Goal: Feedback & Contribution: Submit feedback/report problem

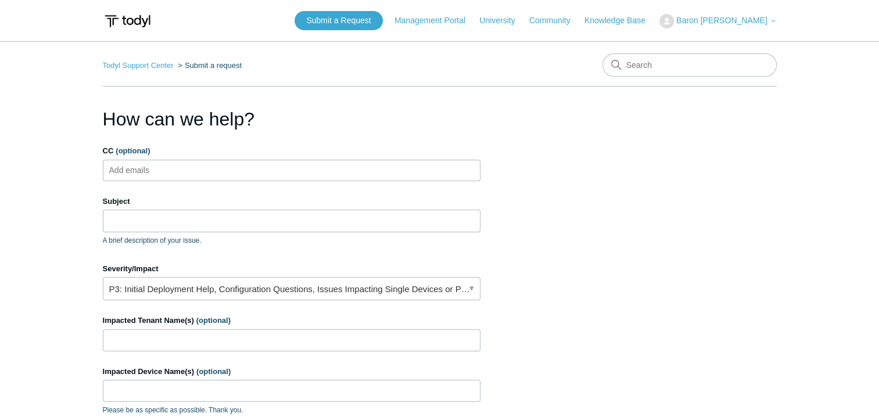
click at [189, 166] on ul "Add emails" at bounding box center [292, 170] width 378 height 21
click at [193, 214] on input "Subject" at bounding box center [292, 221] width 378 height 22
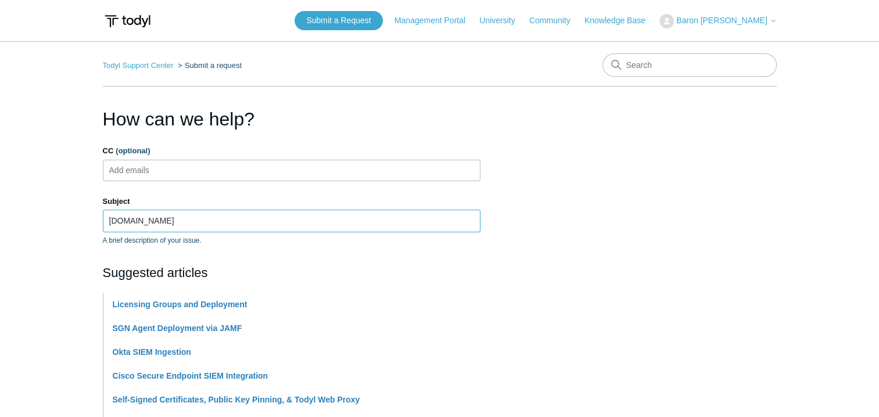
click at [113, 221] on input "Eton.com" at bounding box center [292, 221] width 378 height 22
click at [181, 221] on input "Eaton.com" at bounding box center [292, 221] width 378 height 22
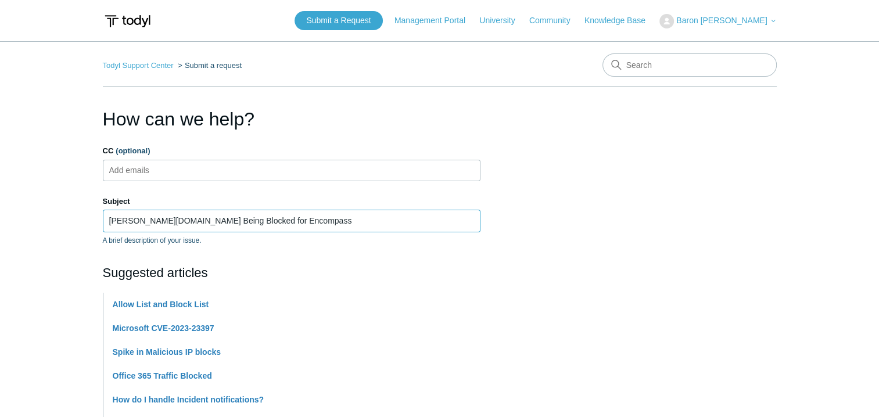
type input "Eaton.com Being Blocked for Encompass"
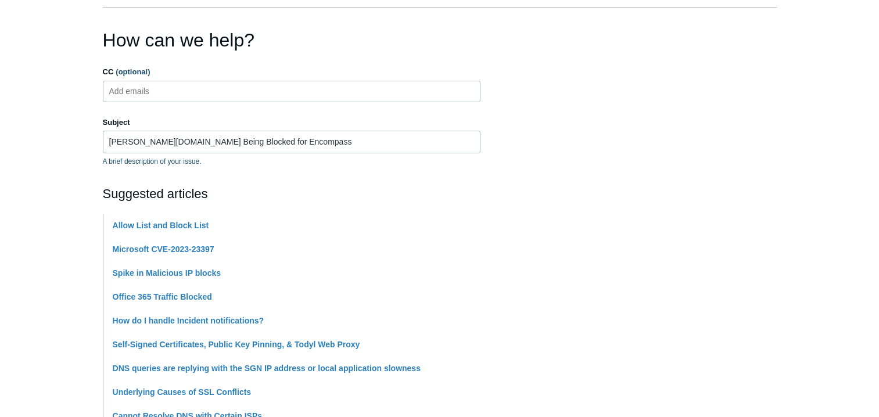
scroll to position [232, 0]
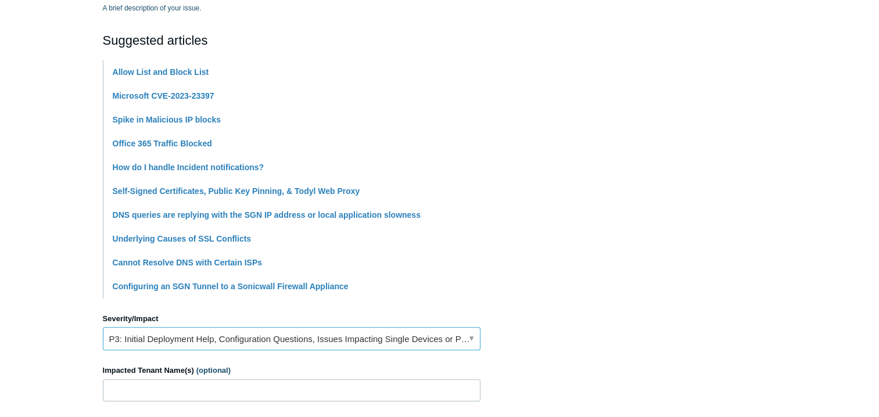
click at [158, 340] on link "P3: Initial Deployment Help, Configuration Questions, Issues Impacting Single D…" at bounding box center [292, 338] width 378 height 23
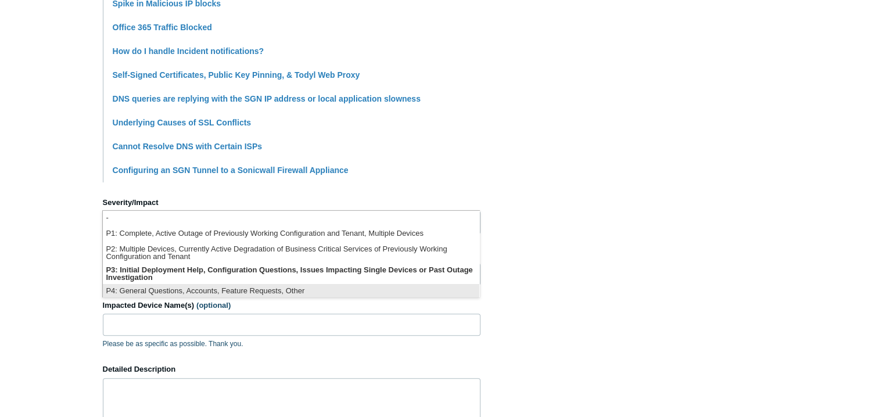
scroll to position [2, 0]
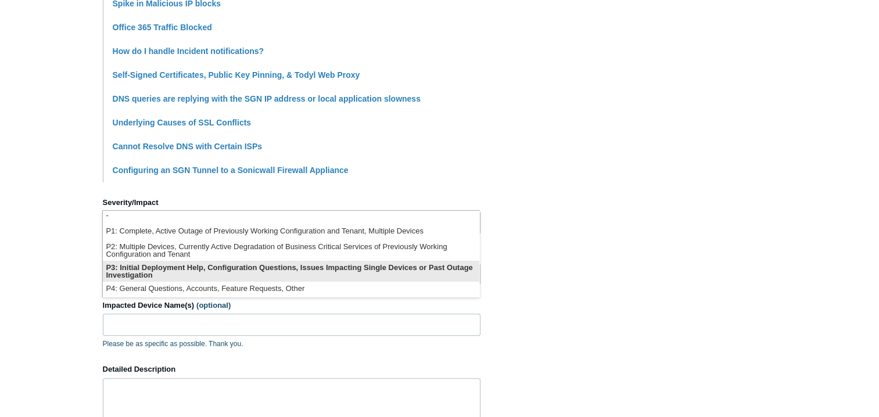
click at [167, 274] on li "P3: Initial Deployment Help, Configuration Questions, Issues Impacting Single D…" at bounding box center [291, 271] width 376 height 21
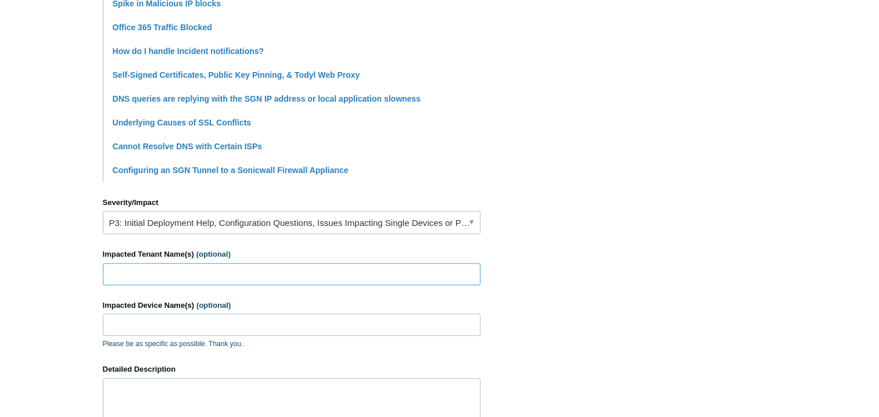
click at [199, 269] on input "Impacted Tenant Name(s) (optional)" at bounding box center [292, 274] width 378 height 22
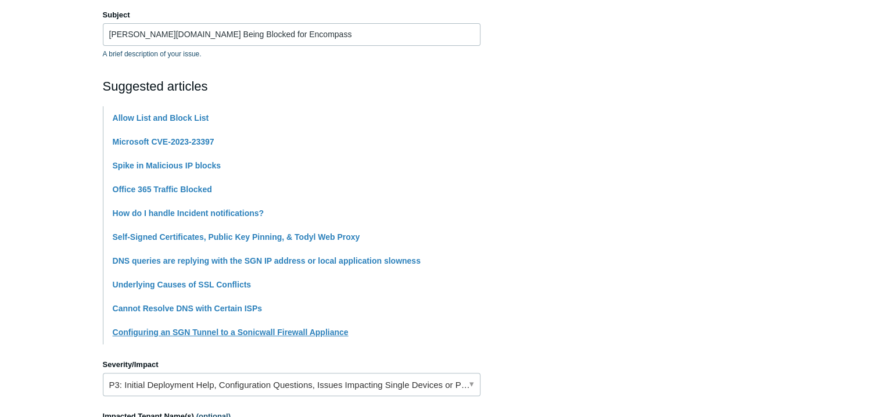
scroll to position [290, 0]
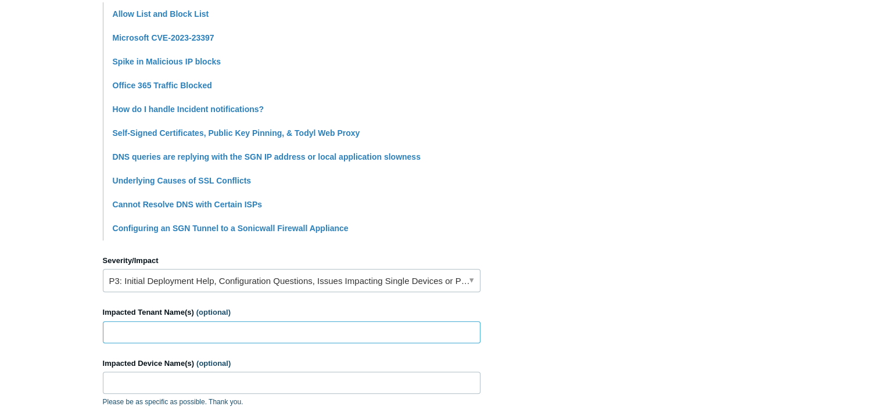
click at [128, 331] on input "Impacted Tenant Name(s) (optional)" at bounding box center [292, 332] width 378 height 22
type input "Encompass Supply"
click at [162, 382] on input "Impacted Device Name(s) (optional)" at bounding box center [292, 383] width 378 height 22
type input "All"
click at [620, 271] on section "How can we help? CC (optional) Add emails Subject Eaton.com Being Blocked for E…" at bounding box center [440, 223] width 674 height 817
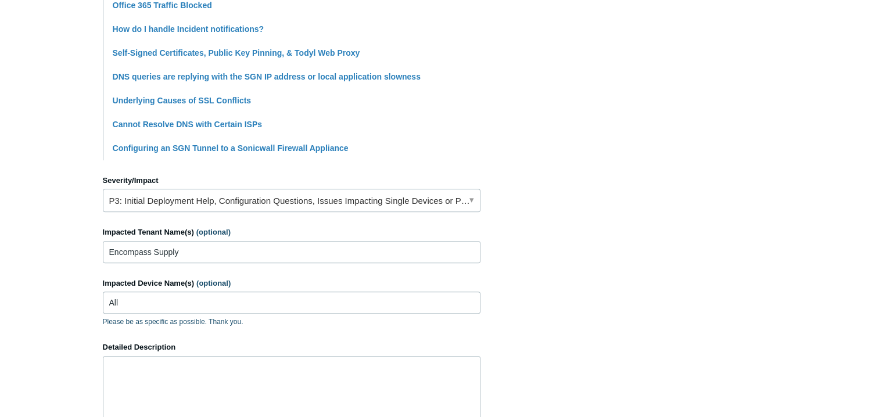
scroll to position [465, 0]
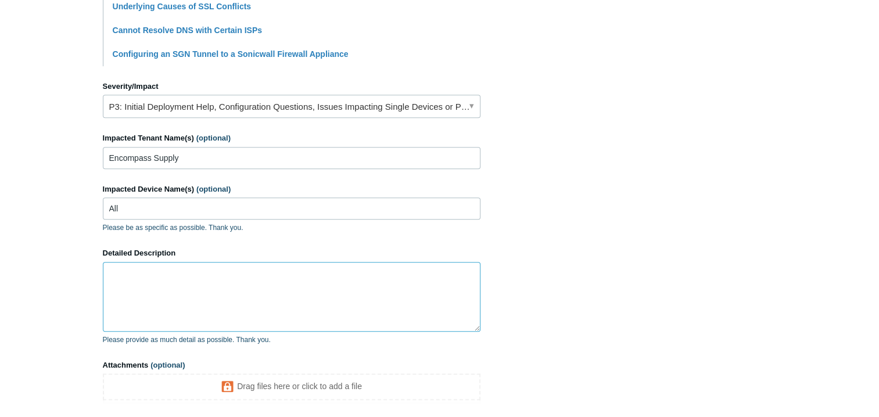
click at [150, 286] on textarea "Detailed Description" at bounding box center [292, 297] width 378 height 70
click at [270, 270] on textarea "eaton.com is being blocked for Encompass supply" at bounding box center [292, 297] width 378 height 70
click at [317, 271] on textarea "eaton.com is being blocked for Encompass Supply" at bounding box center [292, 297] width 378 height 70
drag, startPoint x: 322, startPoint y: 274, endPoint x: 331, endPoint y: 271, distance: 9.6
click at [322, 274] on textarea "eaton.com is being blocked for Encompass Supply" at bounding box center [292, 297] width 378 height 70
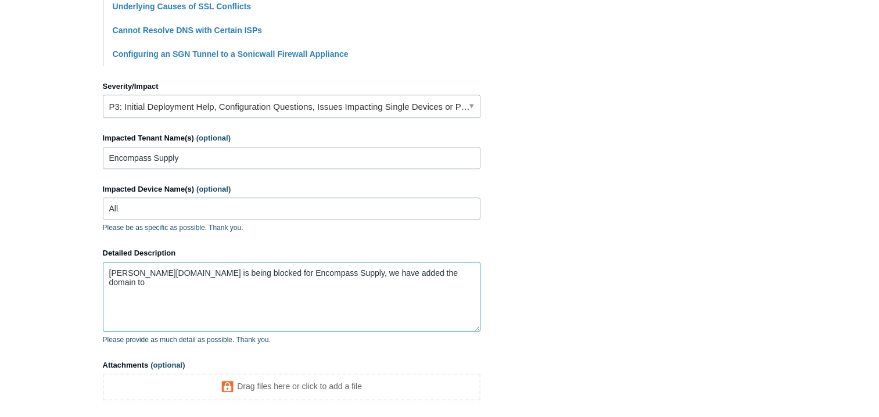
drag, startPoint x: 432, startPoint y: 278, endPoint x: 430, endPoint y: 272, distance: 6.6
click at [432, 276] on textarea "eaton.com is being blocked for Encompass Supply, we have added the domain to" at bounding box center [292, 297] width 378 height 70
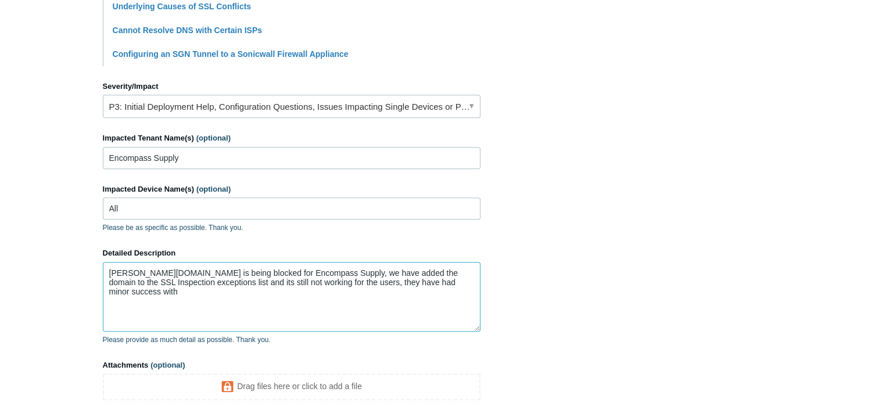
click at [426, 274] on textarea "eaton.com is being blocked for Encompass Supply, we have added the domain to th…" at bounding box center [292, 297] width 378 height 70
click at [430, 286] on textarea "eaton.com is being blocked for Encompass Supply, we have added the domain to th…" at bounding box center [292, 297] width 378 height 70
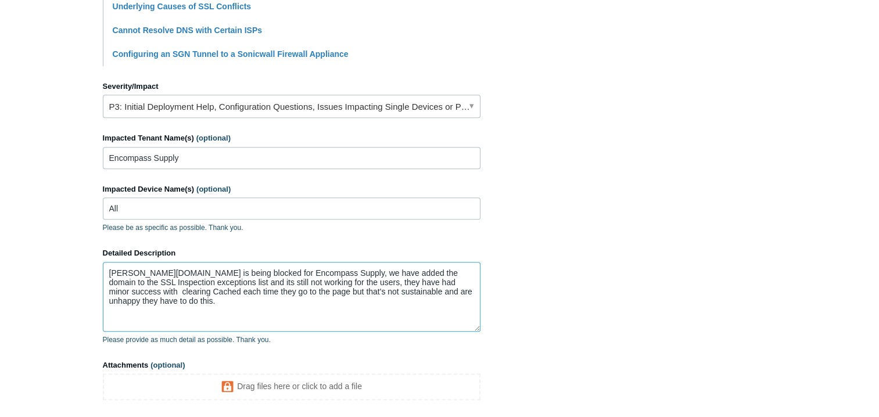
click at [135, 304] on textarea "eaton.com is being blocked for Encompass Supply, we have added the domain to th…" at bounding box center [292, 297] width 378 height 70
click at [153, 299] on textarea "eaton.com is being blocked for Encompass Supply, we have added the domain to th…" at bounding box center [292, 297] width 378 height 70
click at [228, 301] on textarea "eaton.com is being blocked for Encompass Supply, we have added the domain to th…" at bounding box center [292, 297] width 378 height 70
click at [112, 288] on textarea "eaton.com is being blocked for Encompass Supply, we have added the domain to th…" at bounding box center [292, 297] width 378 height 70
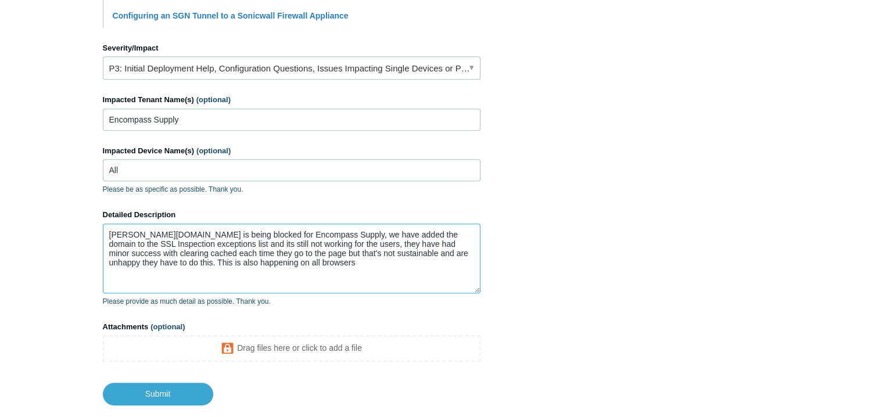
scroll to position [570, 0]
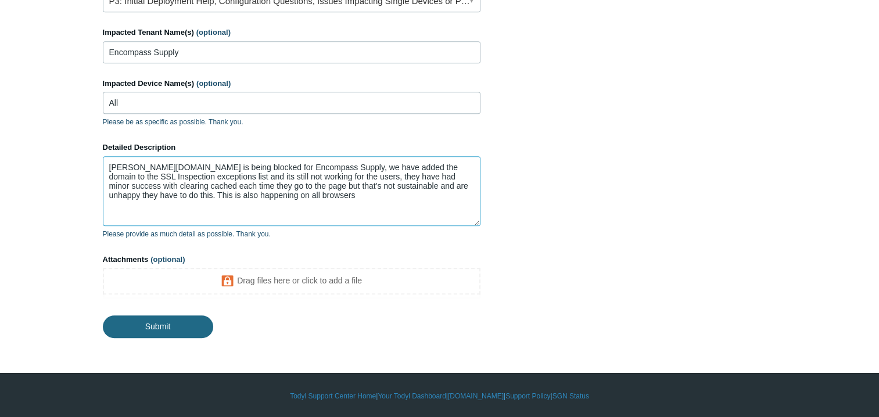
type textarea "eaton.com is being blocked for Encompass Supply, we have added the domain to th…"
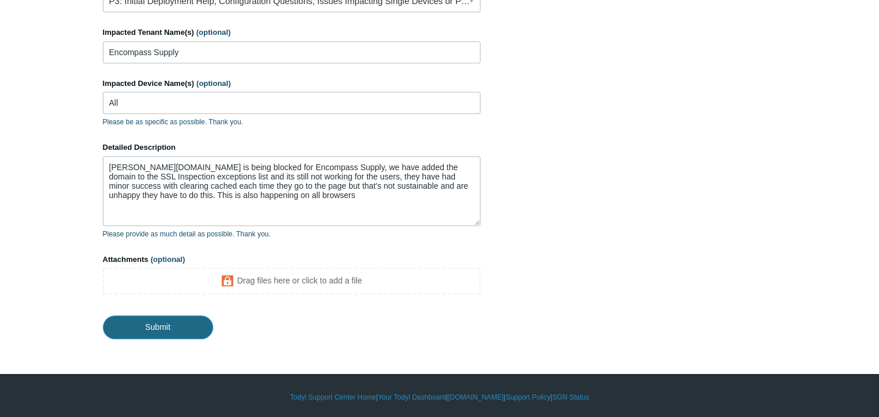
click at [170, 330] on input "Submit" at bounding box center [158, 326] width 110 height 23
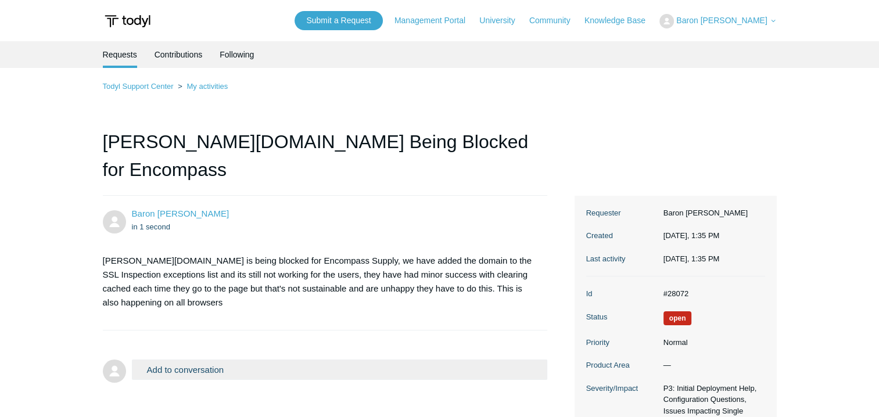
click at [129, 23] on img at bounding box center [127, 20] width 49 height 21
click at [133, 19] on img at bounding box center [127, 20] width 49 height 21
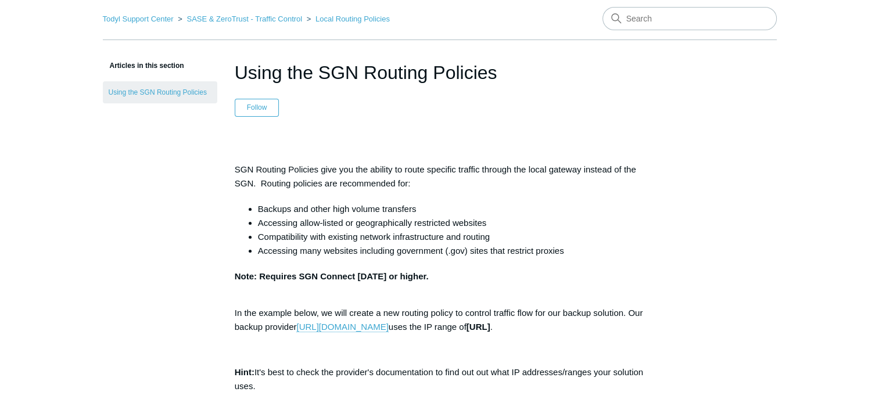
scroll to position [174, 0]
